Goal: Information Seeking & Learning: Learn about a topic

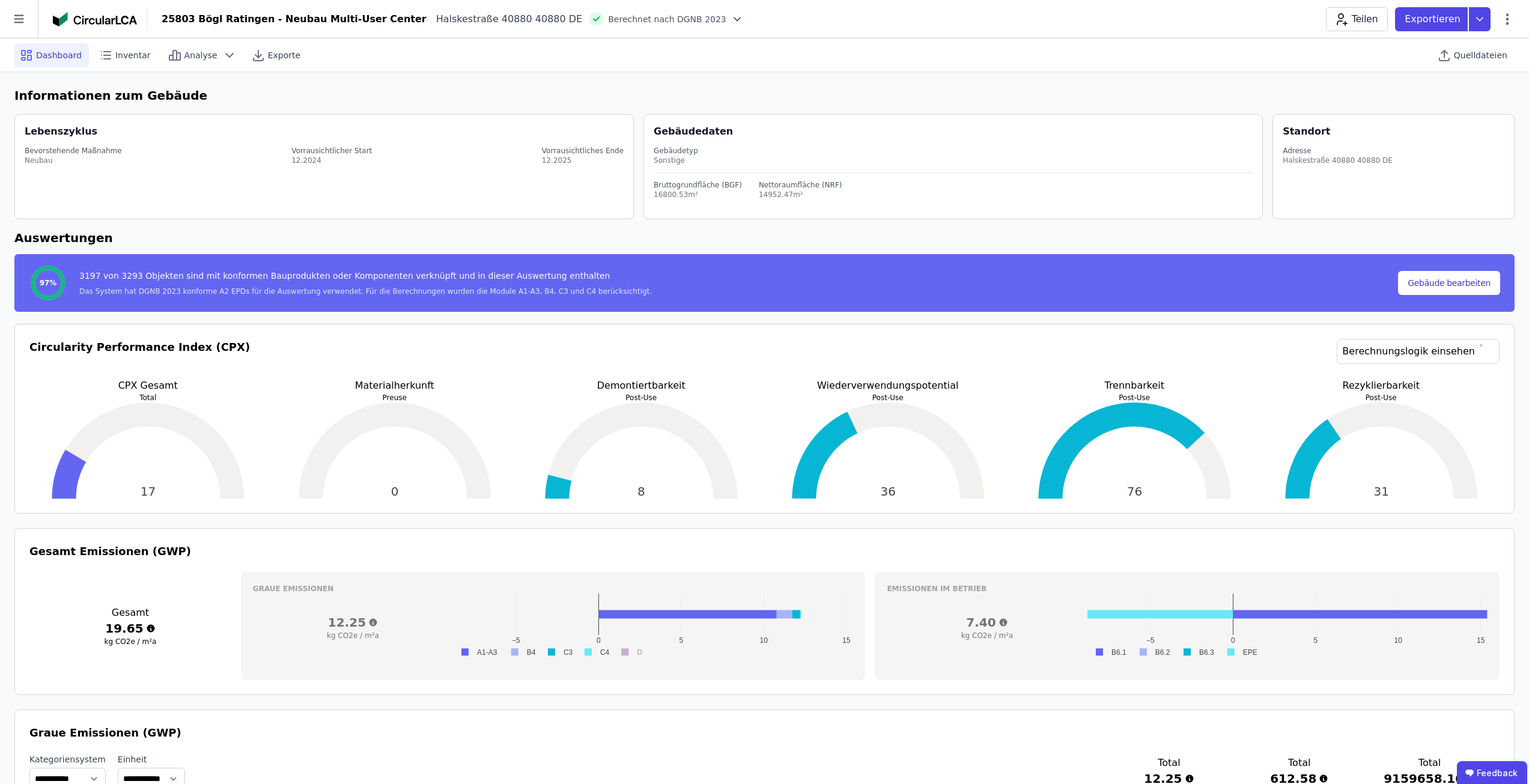
select select "*"
click at [25, 34] on icon at bounding box center [18, 18] width 37 height 37
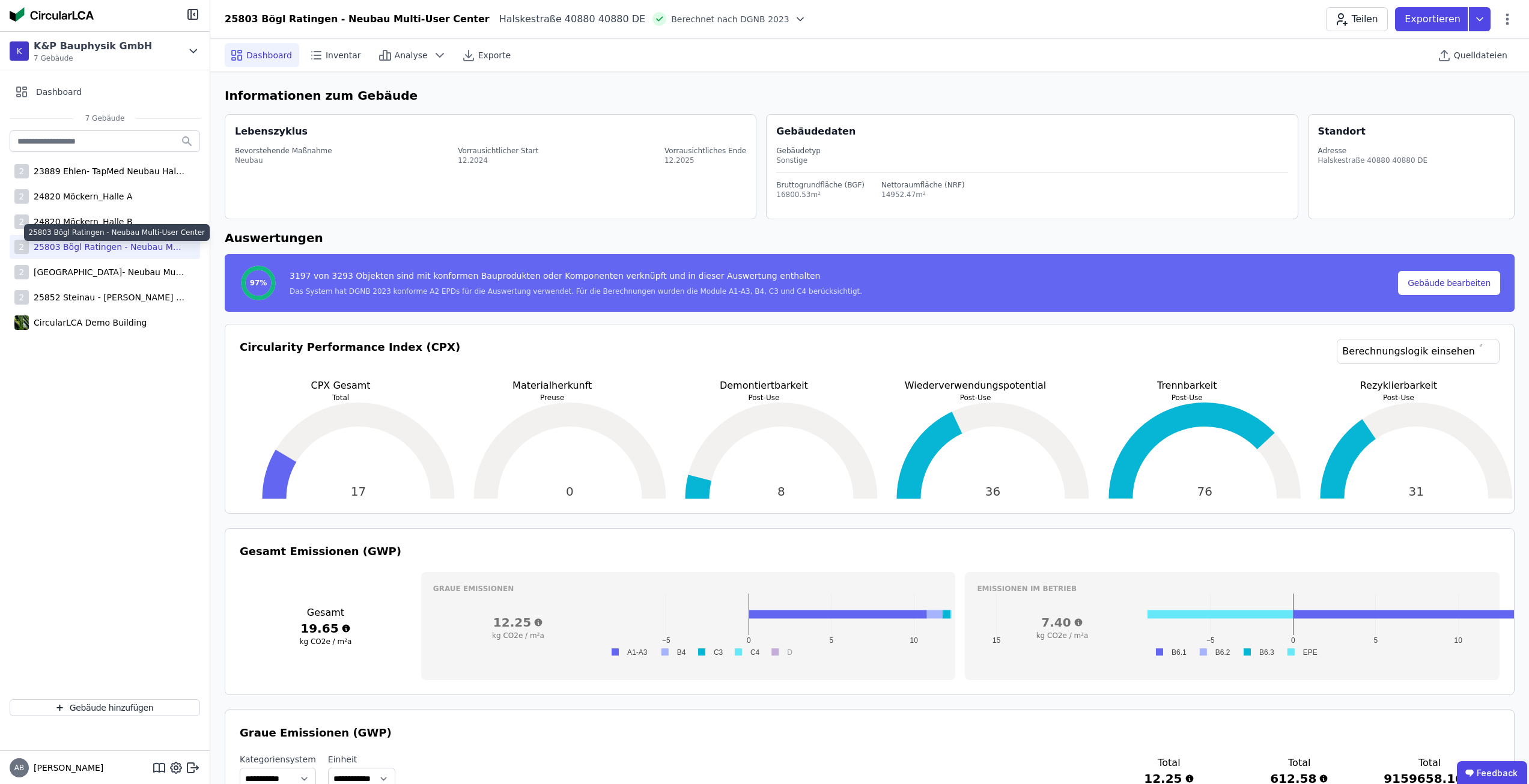
click at [80, 247] on div "25803 Bögl Ratingen - Neubau Multi-User Center" at bounding box center [106, 247] width 156 height 12
select select "*"
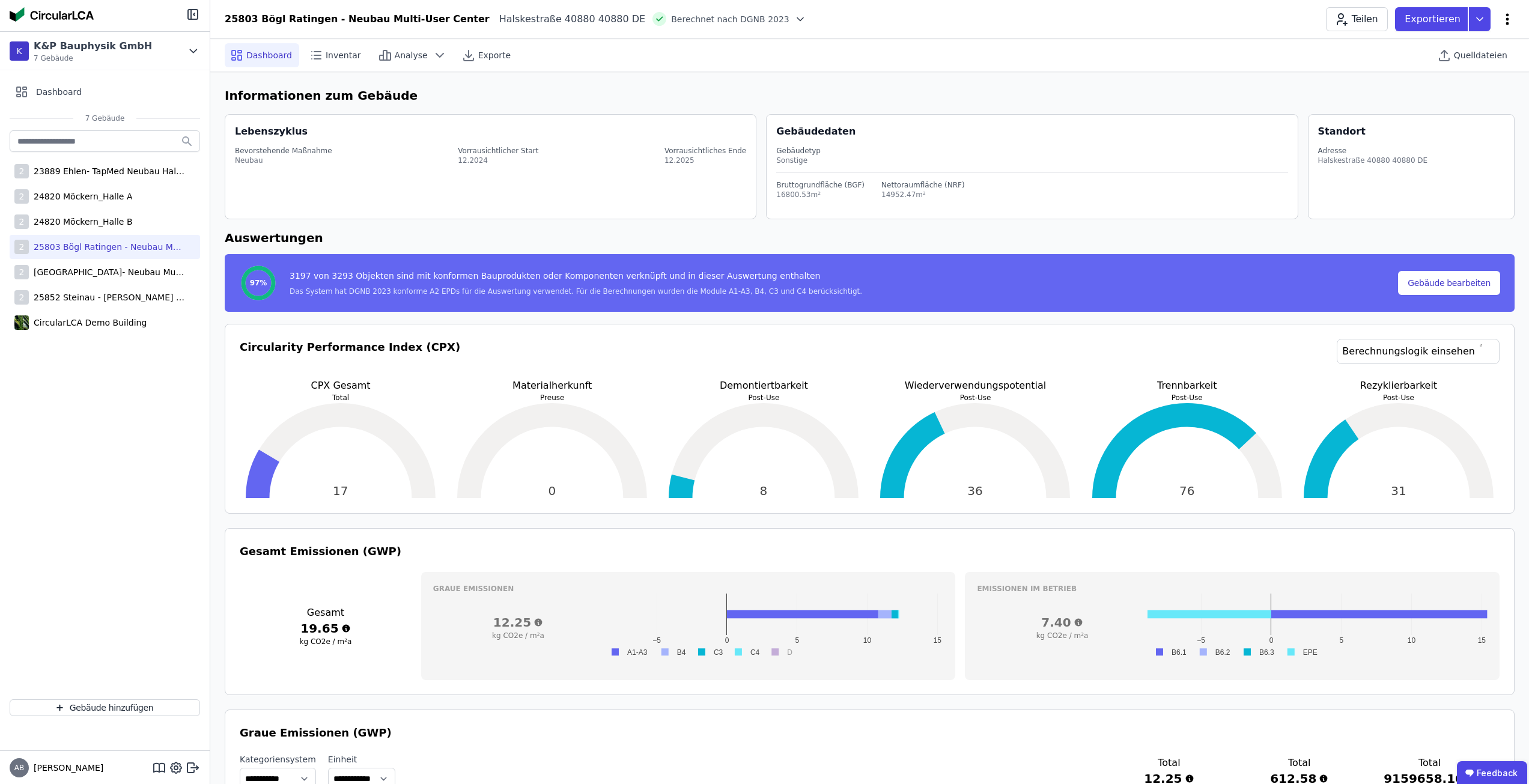
click at [1510, 17] on icon at bounding box center [1507, 19] width 15 height 15
click at [1475, 118] on span "Emissionen aus Betrieb" at bounding box center [1456, 131] width 97 height 24
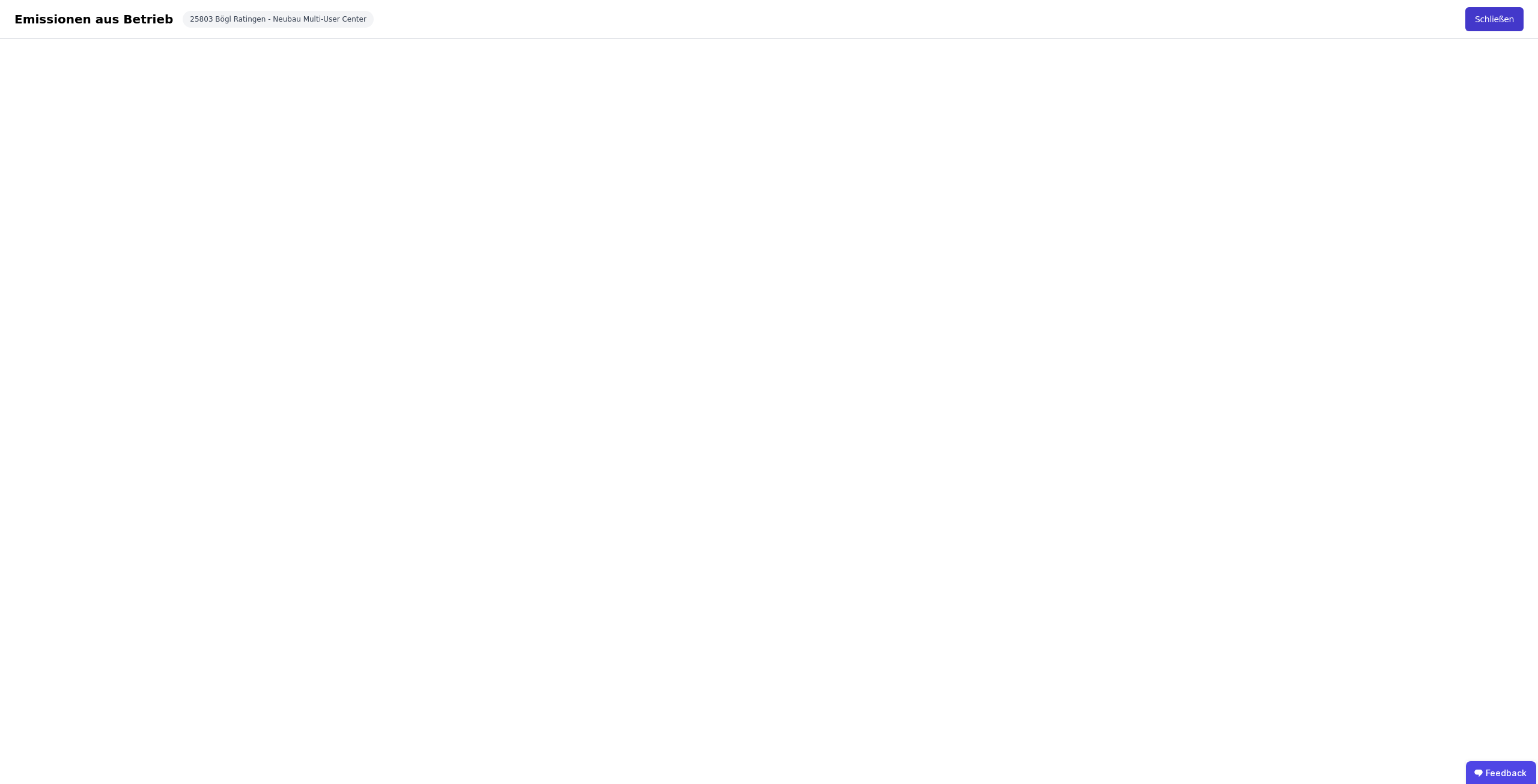
click at [1491, 23] on button "Schließen" at bounding box center [1494, 19] width 58 height 24
select select "*"
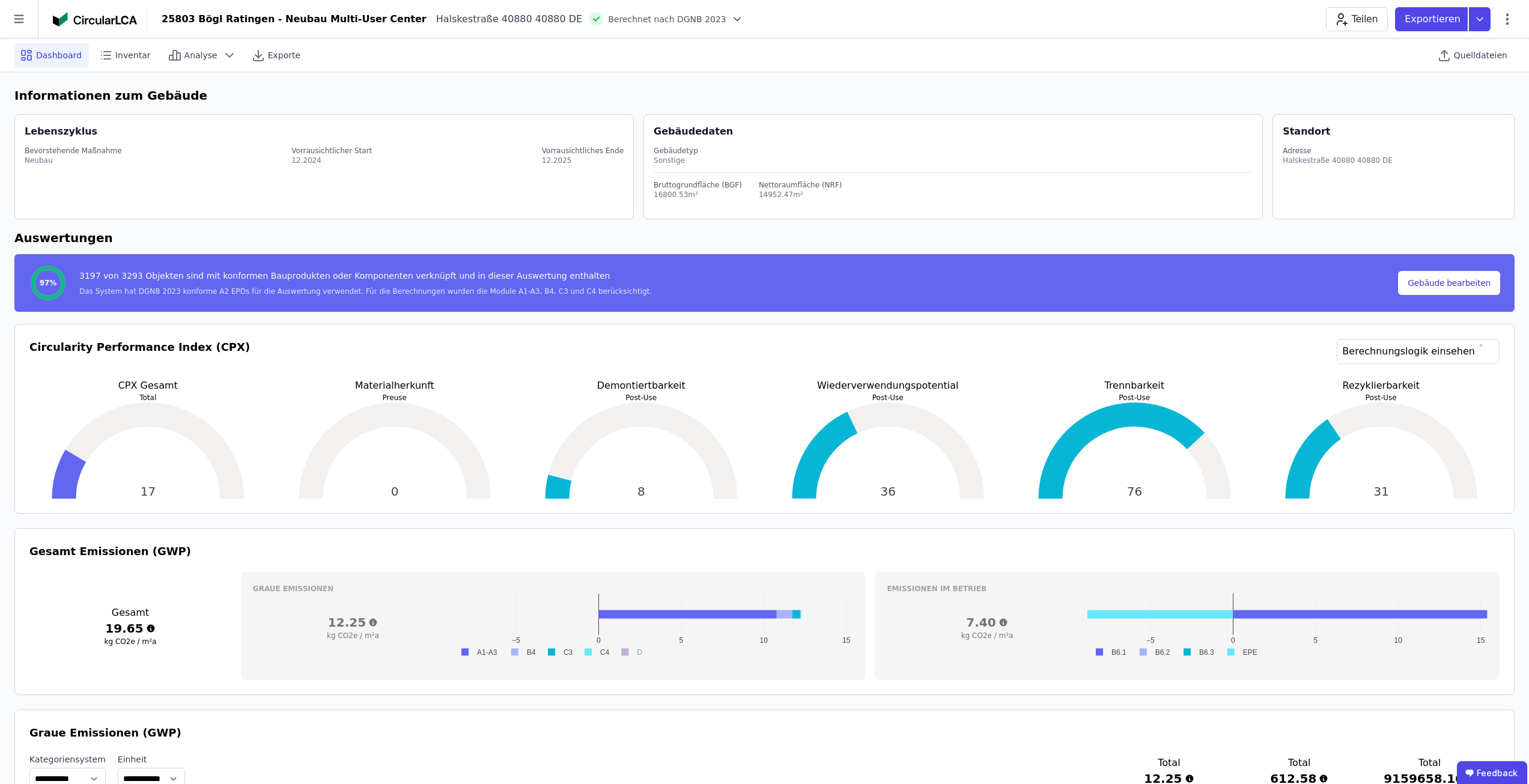
click at [570, 537] on div "Gesamt Emissionen (GWP) Gesamt 19.65 kg CO2e / m²a Graue Emissionen 12.25 kg CO…" at bounding box center [765, 612] width 1500 height 167
click at [378, 347] on div "Circularity Performance Index (CPX) Berechnungslogik einsehen" at bounding box center [764, 359] width 1470 height 40
click at [31, 24] on icon at bounding box center [18, 18] width 37 height 37
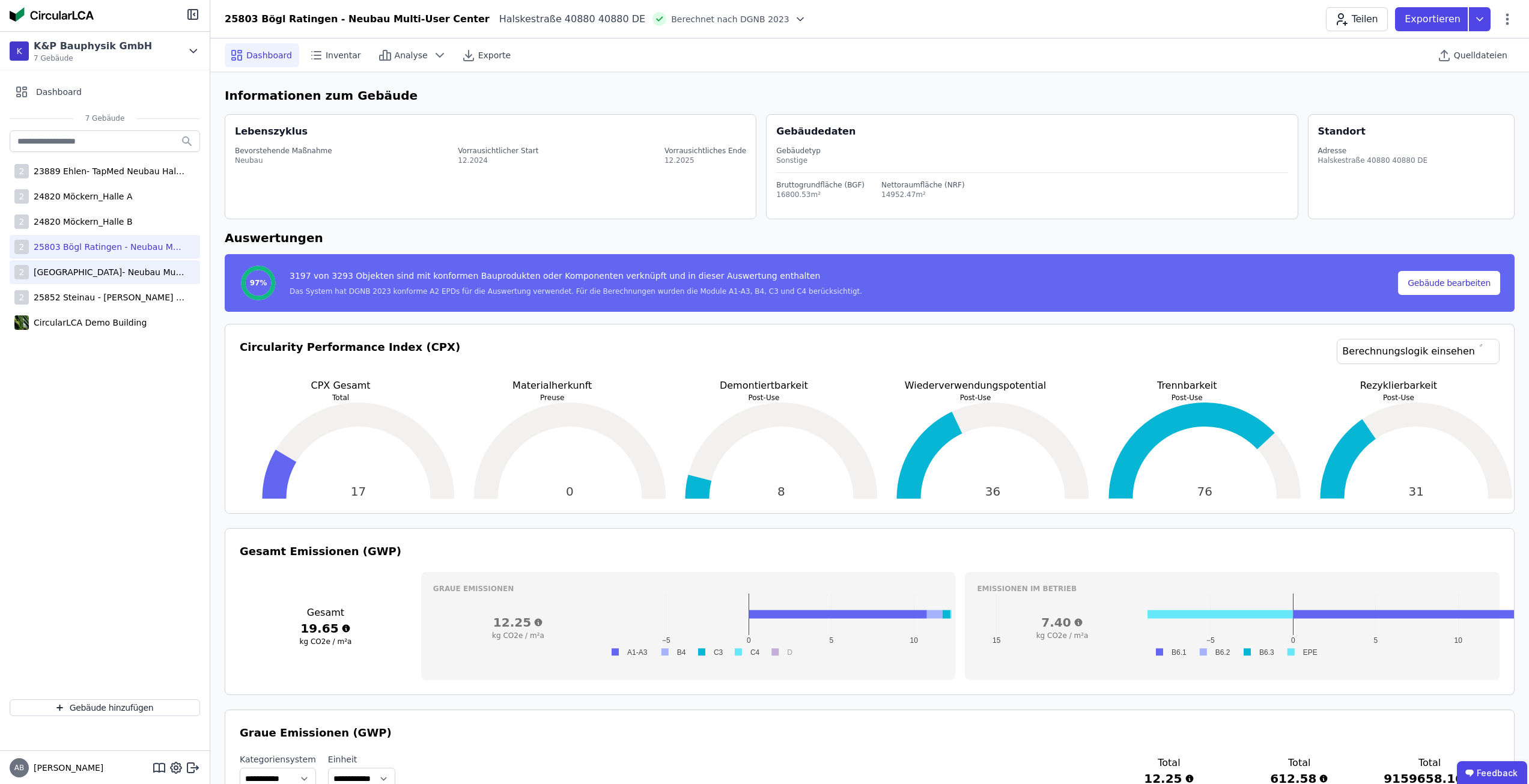
click at [109, 274] on div "[GEOGRAPHIC_DATA]- Neubau Multi-User Center" at bounding box center [106, 272] width 156 height 12
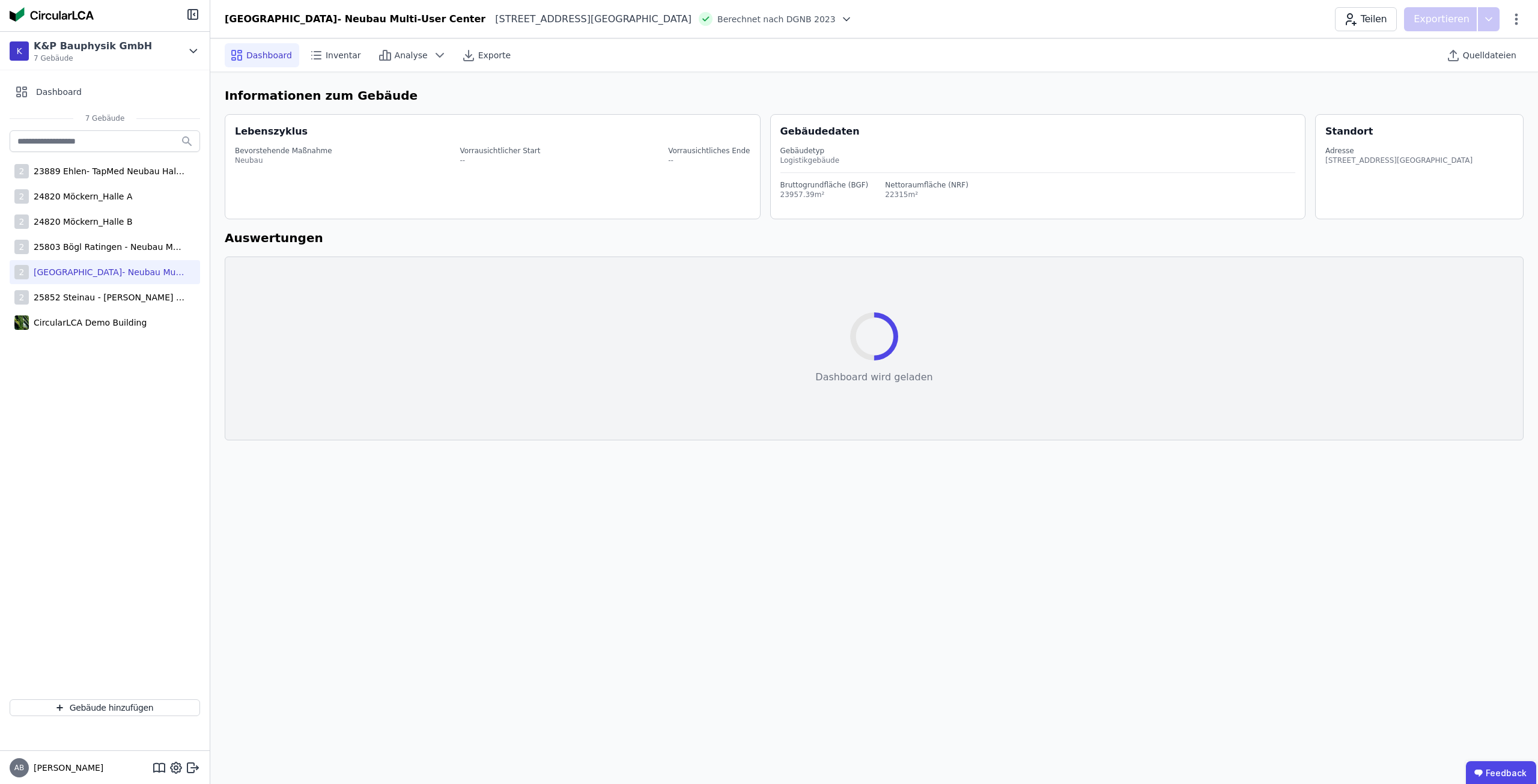
select select "*"
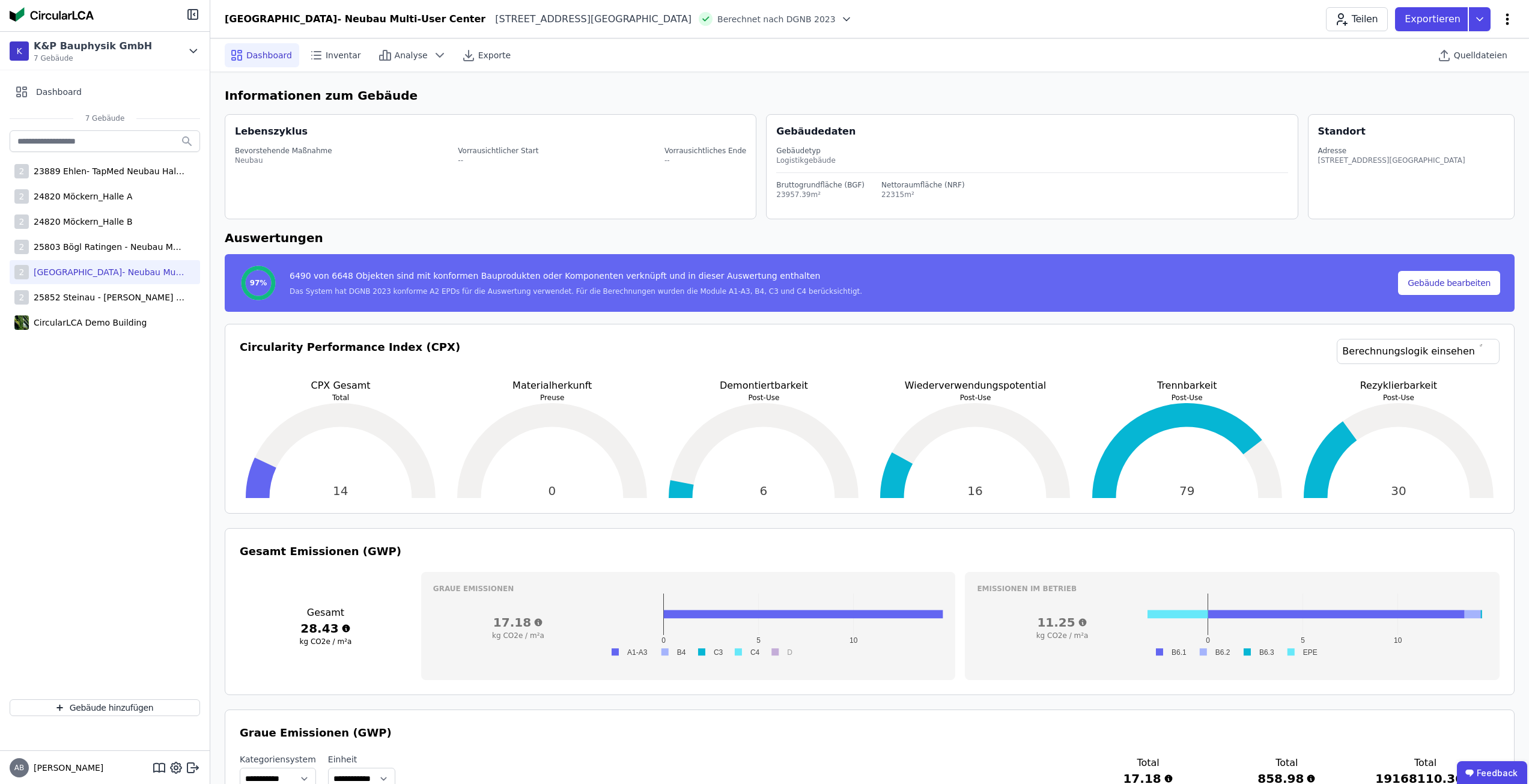
click at [1502, 23] on icon at bounding box center [1507, 19] width 15 height 15
click at [1471, 95] on span "Energie im Betrieb (B6)" at bounding box center [1456, 97] width 97 height 24
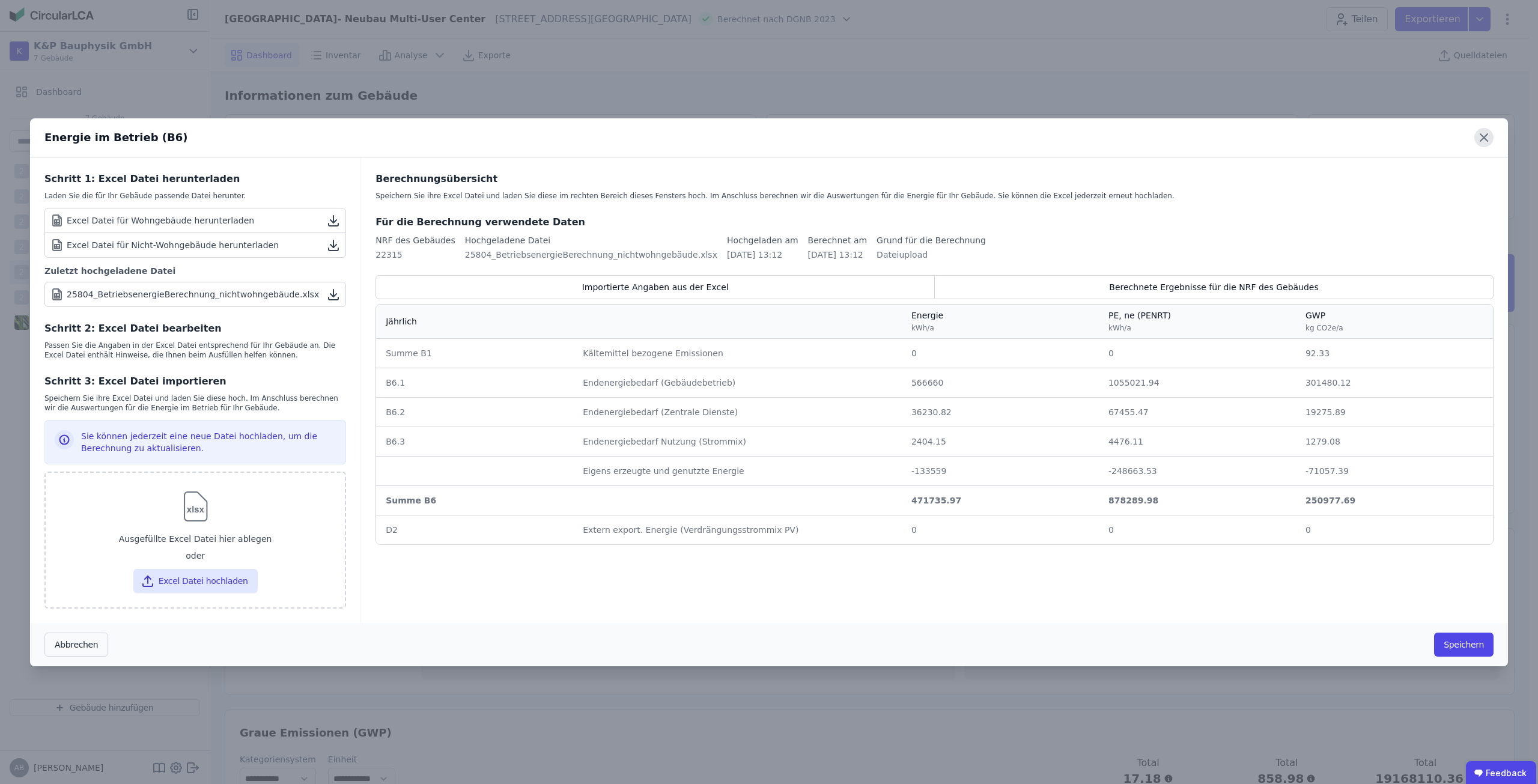
click at [1483, 140] on icon at bounding box center [1484, 138] width 19 height 19
